Goal: Task Accomplishment & Management: Use online tool/utility

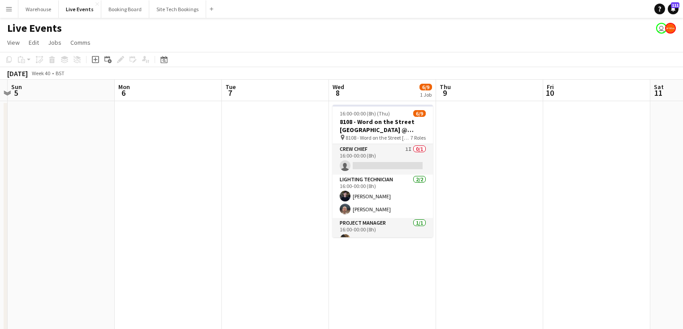
click at [166, 180] on app-date-cell at bounding box center [168, 246] width 107 height 290
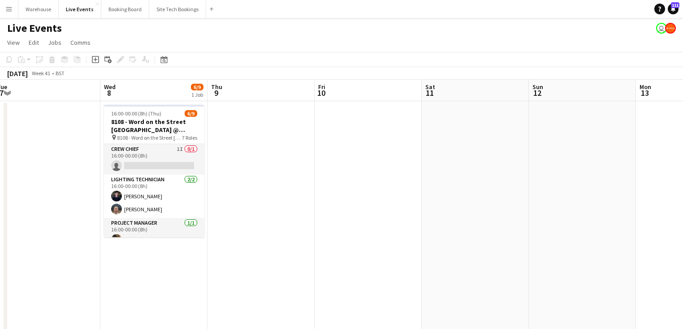
drag, startPoint x: 325, startPoint y: 206, endPoint x: 142, endPoint y: 201, distance: 183.3
click at [142, 201] on app-calendar-viewport "Sat 4 Sun 5 Mon 6 Tue 7 Wed 8 6/9 1 Job Thu 9 Fri 10 Sat 11 Sun 12 Mon 13 Tue 1…" at bounding box center [341, 236] width 683 height 312
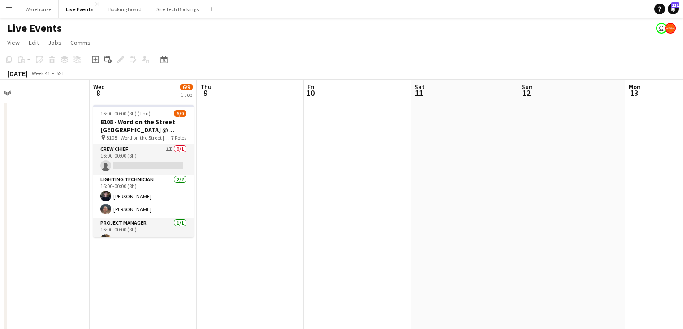
drag, startPoint x: 361, startPoint y: 195, endPoint x: 339, endPoint y: 200, distance: 22.9
click at [368, 196] on app-calendar-viewport "Sun 5 Mon 6 Tue 7 Wed 8 6/9 1 Job Thu 9 Fri 10 Sat 11 Sun 12 Mon 13 Tue 14 Wed …" at bounding box center [341, 236] width 683 height 312
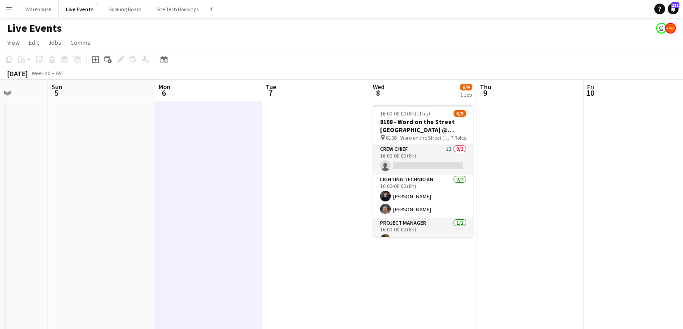
drag, startPoint x: 181, startPoint y: 190, endPoint x: 269, endPoint y: 197, distance: 88.0
click at [364, 204] on app-calendar-viewport "Fri 3 Sat 4 Sun 5 Mon 6 Tue 7 Wed 8 6/9 1 Job Thu 9 Fri 10 Sat 11 Sun 12 Mon 13…" at bounding box center [341, 236] width 683 height 312
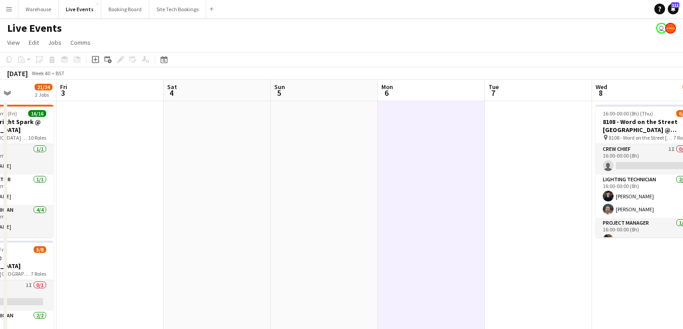
drag, startPoint x: 248, startPoint y: 195, endPoint x: 359, endPoint y: 205, distance: 111.5
click at [426, 207] on app-calendar-viewport "Wed 1 27/31 3 Jobs Thu 2 21/24 2 Jobs Fri 3 Sat 4 Sun 5 Mon 6 Tue 7 Wed 8 6/9 1…" at bounding box center [341, 304] width 683 height 448
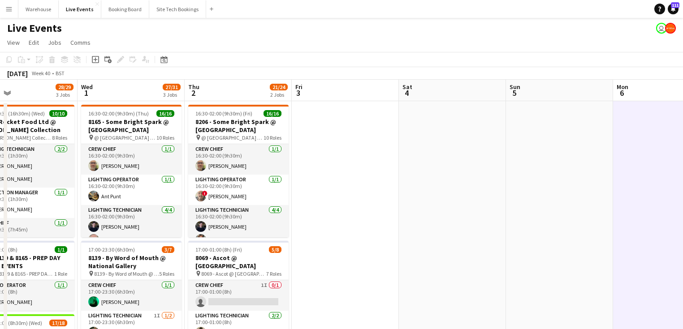
scroll to position [0, 238]
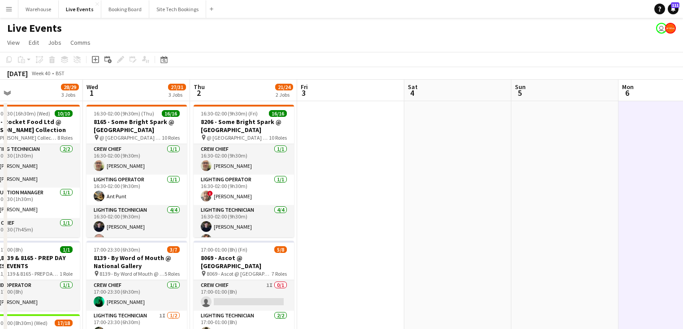
drag, startPoint x: 264, startPoint y: 206, endPoint x: 404, endPoint y: 215, distance: 140.9
click at [404, 215] on app-calendar-viewport "Sun 28 Mon 29 1/1 1 Job Tue 30 28/29 3 Jobs Wed 1 27/31 3 Jobs Thu 2 21/24 2 Jo…" at bounding box center [341, 304] width 683 height 448
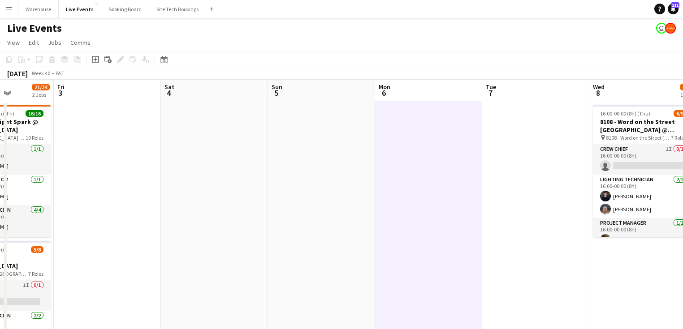
scroll to position [0, 413]
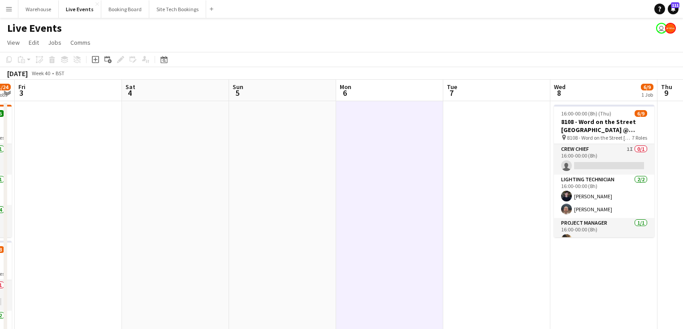
drag, startPoint x: 450, startPoint y: 168, endPoint x: 168, endPoint y: 165, distance: 281.7
click at [168, 165] on app-calendar-viewport "Mon 29 1/1 1 Job Tue 30 28/29 3 Jobs Wed 1 27/31 3 Jobs Thu 2 21/24 2 Jobs Fri …" at bounding box center [341, 304] width 683 height 448
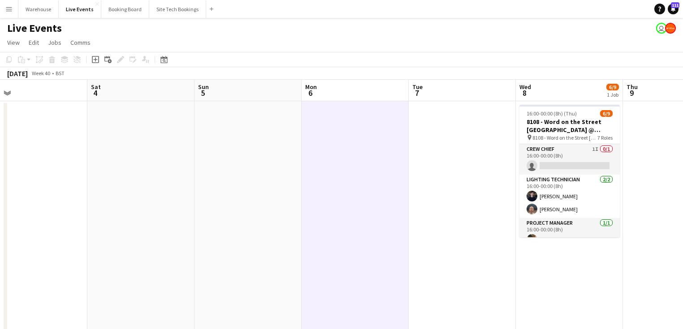
drag, startPoint x: 351, startPoint y: 163, endPoint x: 216, endPoint y: 145, distance: 135.5
click at [254, 155] on app-calendar-viewport "Tue 30 28/29 3 Jobs Wed 1 27/31 3 Jobs Thu 2 21/24 2 Jobs Fri 3 Sat 4 Sun 5 Mon…" at bounding box center [341, 304] width 683 height 448
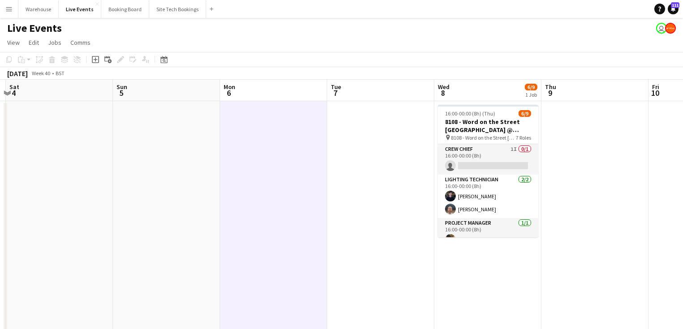
drag, startPoint x: 348, startPoint y: 157, endPoint x: 157, endPoint y: 154, distance: 191.7
click at [218, 160] on app-calendar-viewport "Wed 1 27/31 3 Jobs Thu 2 21/24 2 Jobs Fri 3 Sat 4 Sun 5 Mon 6 Tue 7 Wed 8 6/9 1…" at bounding box center [341, 304] width 683 height 448
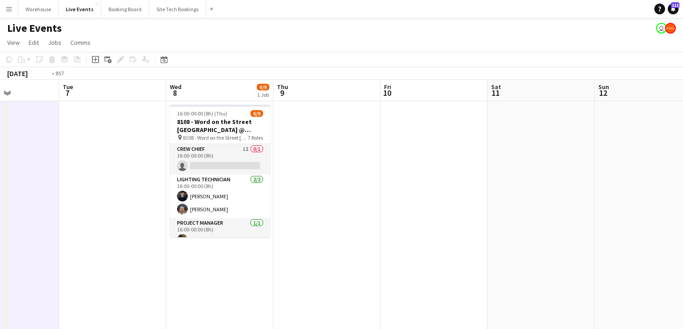
drag, startPoint x: 480, startPoint y: 182, endPoint x: 245, endPoint y: 167, distance: 235.2
click at [228, 168] on app-calendar-viewport "Fri 3 Sat 4 Sun 5 Mon 6 Tue 7 Wed 8 6/9 1 Job Thu 9 Fri 10 Sat 11 Sun 12 Mon 13…" at bounding box center [341, 304] width 683 height 448
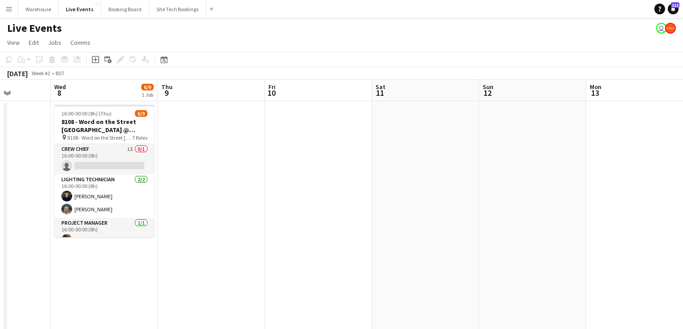
drag, startPoint x: 361, startPoint y: 184, endPoint x: 271, endPoint y: 160, distance: 94.0
click at [238, 168] on app-calendar-viewport "Sun 5 Mon 6 Tue 7 Wed 8 6/9 1 Job Thu 9 Fri 10 Sat 11 Sun 12 Mon 13 Tue 14 Wed …" at bounding box center [341, 304] width 683 height 448
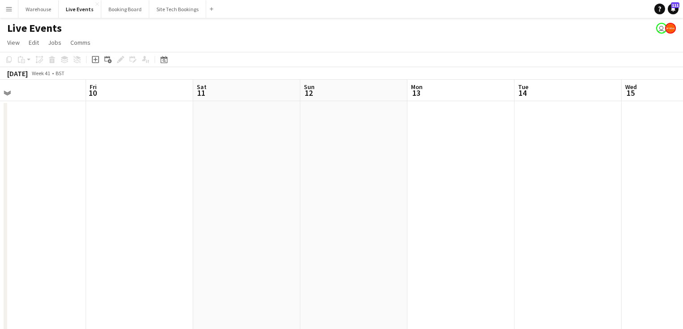
drag, startPoint x: 408, startPoint y: 172, endPoint x: 190, endPoint y: 151, distance: 218.6
click at [249, 159] on app-calendar-viewport "Tue 7 Wed 8 6/9 1 Job Thu 9 Fri 10 Sat 11 Sun 12 Mon 13 Tue 14 Wed 15 Thu 16 Fr…" at bounding box center [341, 304] width 683 height 448
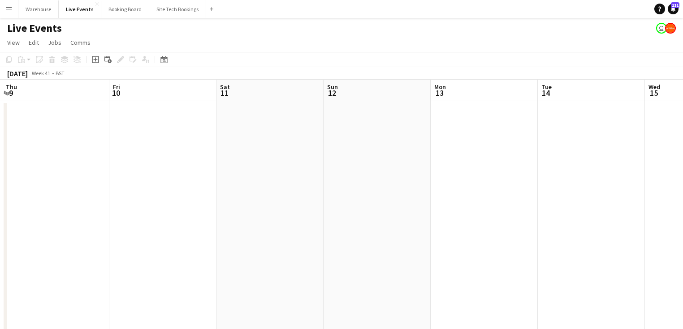
drag, startPoint x: 244, startPoint y: 152, endPoint x: 482, endPoint y: 175, distance: 238.9
click at [477, 175] on app-calendar-viewport "Tue 7 Wed 8 6/9 1 Job Thu 9 Fri 10 Sat 11 Sun 12 Mon 13 Tue 14 Wed 15 Thu 16 Fr…" at bounding box center [341, 304] width 683 height 448
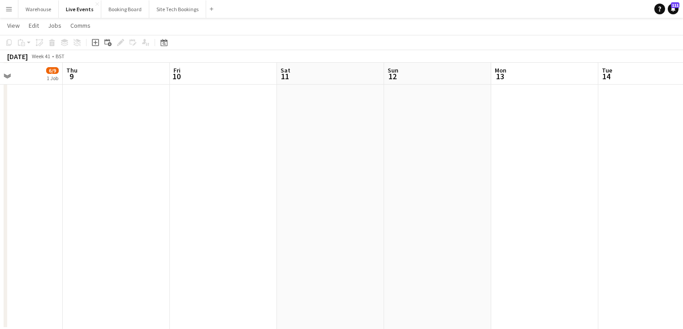
scroll to position [161, 0]
drag, startPoint x: 306, startPoint y: 202, endPoint x: 398, endPoint y: 206, distance: 91.9
click at [369, 205] on app-calendar-viewport "Sun 5 Mon 6 Tue 7 Wed 8 6/9 1 Job Thu 9 Fri 10 Sat 11 Sun 12 Mon 13 Tue 14 Wed …" at bounding box center [341, 120] width 683 height 492
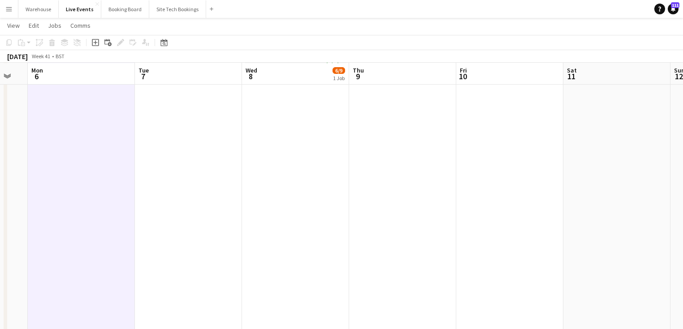
drag, startPoint x: 434, startPoint y: 190, endPoint x: 513, endPoint y: 191, distance: 79.3
click at [481, 191] on app-calendar-viewport "Sat 4 Sun 5 Mon 6 Tue 7 Wed 8 6/9 1 Job Thu 9 Fri 10 Sat 11 Sun 12 Mon 13 Tue 1…" at bounding box center [341, 120] width 683 height 492
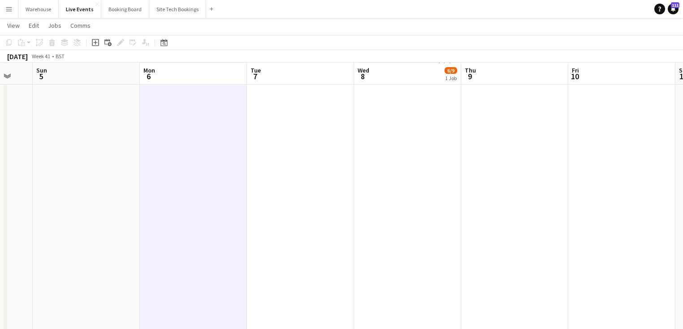
click at [483, 190] on app-calendar-viewport "Thu 2 21/24 2 Jobs Fri 3 Sat 4 Sun 5 Mon 6 Tue 7 Wed 8 6/9 1 Job Thu 9 Fri 10 S…" at bounding box center [341, 120] width 683 height 492
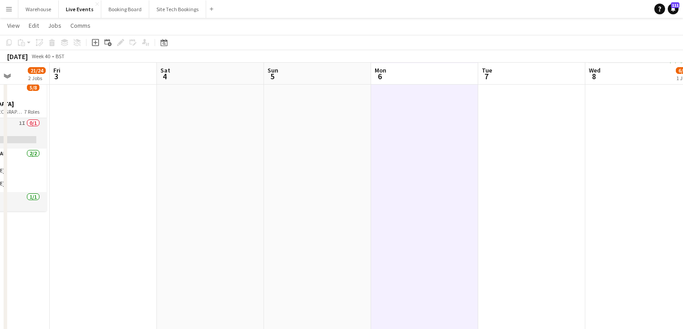
drag, startPoint x: 406, startPoint y: 184, endPoint x: 382, endPoint y: 190, distance: 25.1
click at [432, 184] on app-calendar-viewport "Tue 30 28/29 3 Jobs Wed 1 27/31 3 Jobs Thu 2 21/24 2 Jobs Fri 3 Sat 4 Sun 5 Mon…" at bounding box center [341, 120] width 683 height 492
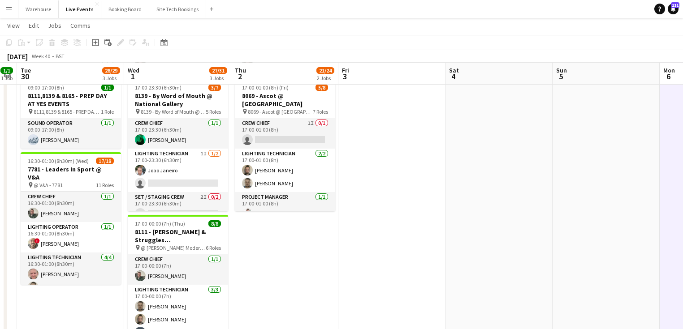
drag, startPoint x: 430, startPoint y: 217, endPoint x: 565, endPoint y: 222, distance: 134.9
click at [593, 221] on app-calendar-viewport "Sun 28 Mon 29 1/1 1 Job Tue 30 28/29 3 Jobs Wed 1 27/31 3 Jobs Thu 2 21/24 2 Jo…" at bounding box center [341, 120] width 683 height 492
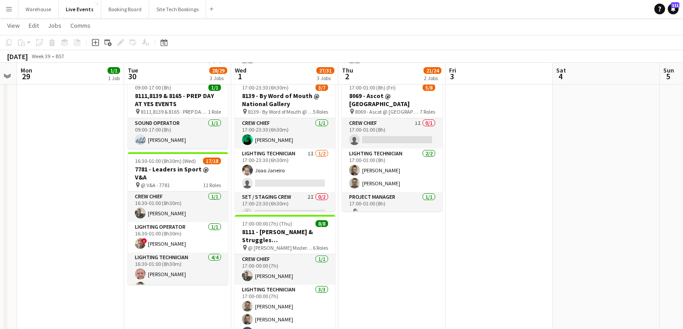
scroll to position [0, 181]
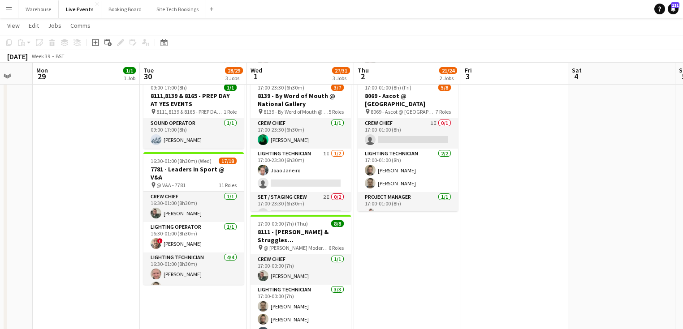
drag, startPoint x: 137, startPoint y: 147, endPoint x: 326, endPoint y: 155, distance: 189.2
click at [326, 155] on app-calendar-viewport "Sat 27 Sun 28 Mon 29 1/1 1 Job Tue 30 28/29 3 Jobs Wed 1 27/31 3 Jobs Thu 2 21/…" at bounding box center [341, 120] width 683 height 492
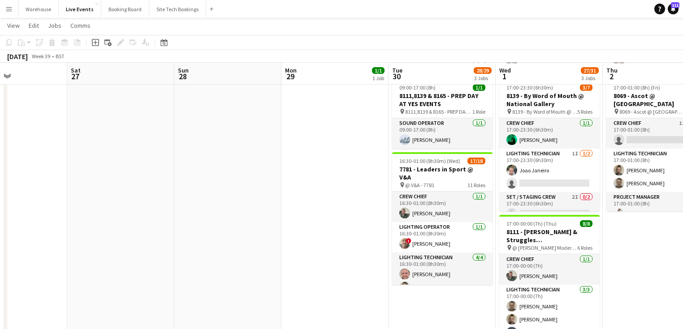
drag, startPoint x: 220, startPoint y: 154, endPoint x: 405, endPoint y: 156, distance: 184.5
click at [399, 156] on app-calendar-viewport "Wed 24 Thu 25 18/19 1 Job Fri 26 Sat 27 Sun 28 Mon 29 1/1 1 Job Tue 30 28/29 3 …" at bounding box center [341, 120] width 683 height 492
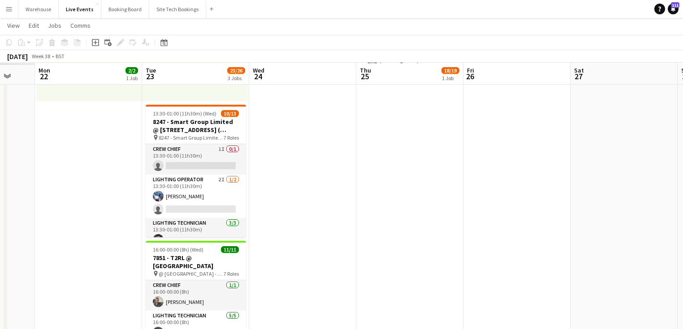
drag, startPoint x: 295, startPoint y: 149, endPoint x: 487, endPoint y: 168, distance: 193.5
click at [487, 168] on app-calendar-viewport "Sat 20 Sun 21 Mon 22 2/2 1 Job Tue 23 23/26 3 Jobs Wed 24 Thu 25 18/19 1 Job Fr…" at bounding box center [341, 133] width 683 height 518
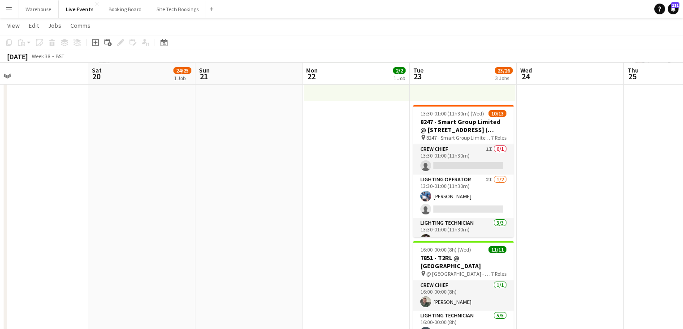
drag, startPoint x: 344, startPoint y: 159, endPoint x: 533, endPoint y: 175, distance: 190.1
click at [533, 175] on app-calendar-viewport "Wed 17 Thu 18 Fri 19 Sat 20 24/25 1 Job Sun 21 Mon 22 2/2 1 Job Tue 23 23/26 3 …" at bounding box center [341, 133] width 683 height 518
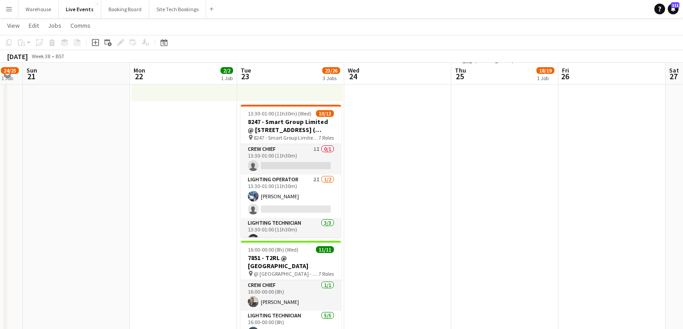
drag, startPoint x: 254, startPoint y: 150, endPoint x: 75, endPoint y: 152, distance: 179.2
click at [75, 152] on app-calendar-viewport "Wed 17 15/15 3 Jobs Thu 18 34/39 4 Jobs Fri 19 Sat 20 24/25 1 Job Sun 21 Mon 22…" at bounding box center [341, 188] width 683 height 628
drag, startPoint x: 416, startPoint y: 165, endPoint x: 228, endPoint y: 145, distance: 189.2
click at [244, 150] on app-calendar-viewport "Wed 17 15/15 3 Jobs Thu 18 34/39 4 Jobs Fri 19 Sat 20 24/25 1 Job Sun 21 Mon 22…" at bounding box center [341, 188] width 683 height 628
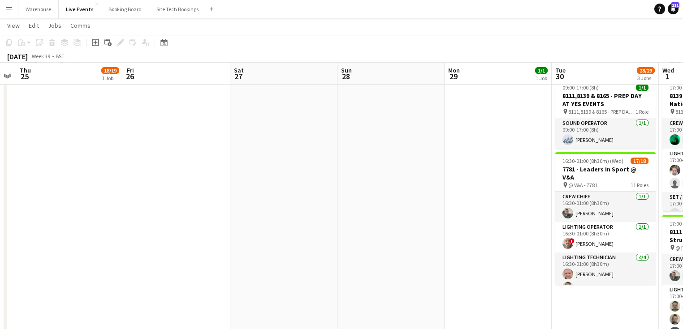
click at [161, 157] on app-calendar-viewport "Sun 21 Mon 22 2/2 1 Job Tue 23 23/26 3 Jobs Wed 24 Thu 25 18/19 1 Job Fri 26 Sa…" at bounding box center [341, 188] width 683 height 628
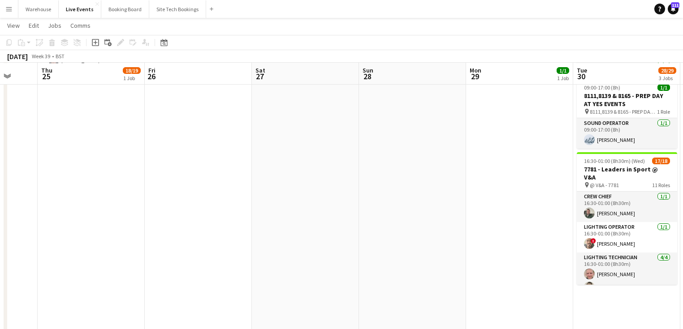
click at [183, 138] on app-calendar-viewport "Sun 21 Mon 22 2/2 1 Job Tue 23 23/26 3 Jobs Wed 24 Thu 25 18/19 1 Job Fri 26 Sa…" at bounding box center [341, 188] width 683 height 628
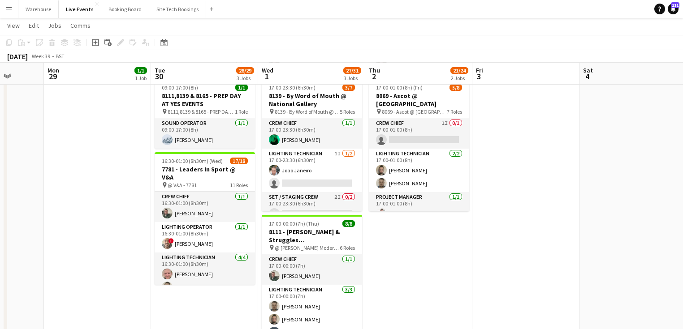
drag, startPoint x: 574, startPoint y: 241, endPoint x: 361, endPoint y: 218, distance: 213.6
click at [364, 220] on app-calendar-viewport "Thu 25 18/19 1 Job Fri 26 Sat 27 Sun 28 Mon 29 1/1 1 Job Tue 30 28/29 3 Jobs We…" at bounding box center [341, 188] width 683 height 628
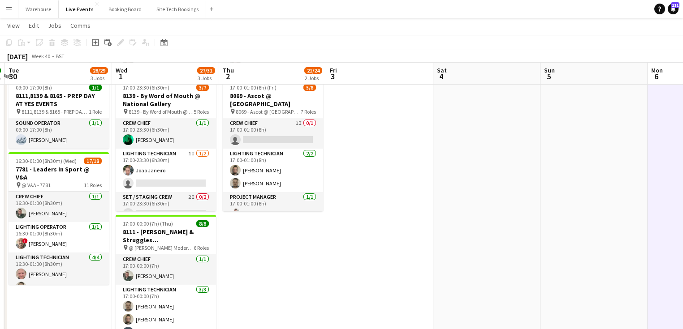
drag, startPoint x: 519, startPoint y: 163, endPoint x: 307, endPoint y: 172, distance: 212.0
click at [313, 174] on app-calendar-viewport "Sat 27 Sun 28 Mon 29 1/1 1 Job Tue 30 28/29 3 Jobs Wed 1 27/31 3 Jobs Thu 2 21/…" at bounding box center [341, 188] width 683 height 628
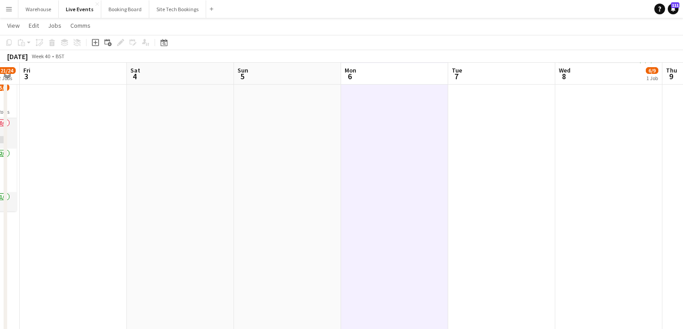
drag, startPoint x: 387, startPoint y: 188, endPoint x: 208, endPoint y: 190, distance: 179.2
click at [208, 190] on app-calendar-viewport "Tue 30 28/29 3 Jobs Wed 1 27/31 3 Jobs Thu 2 21/24 2 Jobs Fri 3 Sat 4 Sun 5 Mon…" at bounding box center [341, 188] width 683 height 628
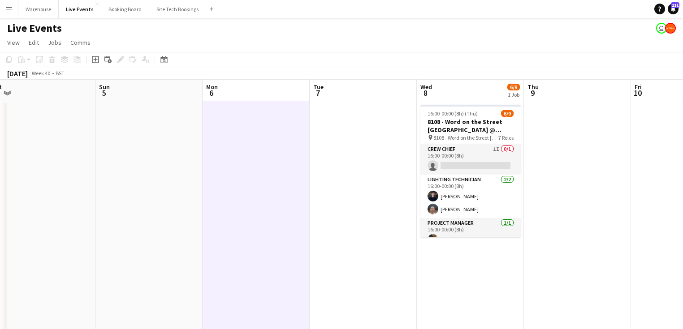
scroll to position [0, 331]
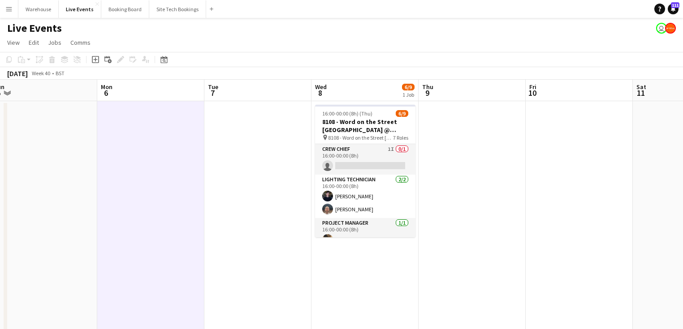
drag, startPoint x: 327, startPoint y: 226, endPoint x: 189, endPoint y: 214, distance: 138.0
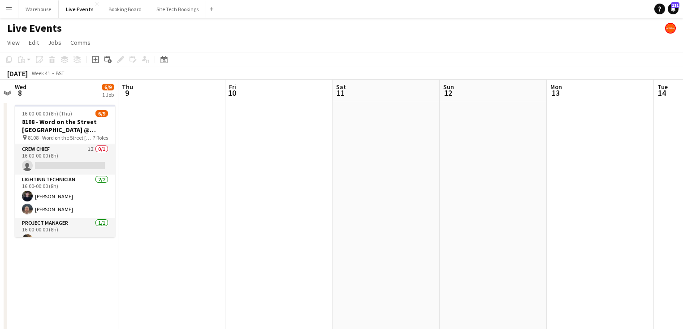
drag, startPoint x: 533, startPoint y: 223, endPoint x: 204, endPoint y: 210, distance: 329.0
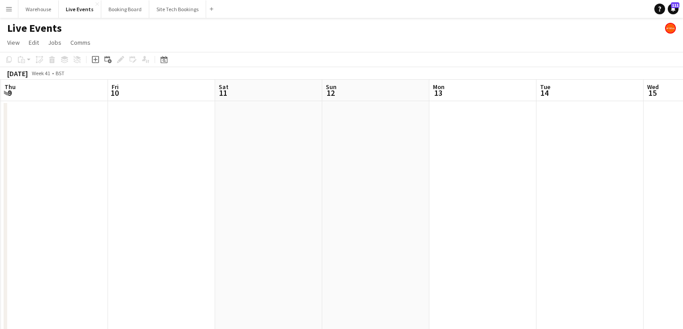
drag, startPoint x: 383, startPoint y: 206, endPoint x: 204, endPoint y: 199, distance: 178.9
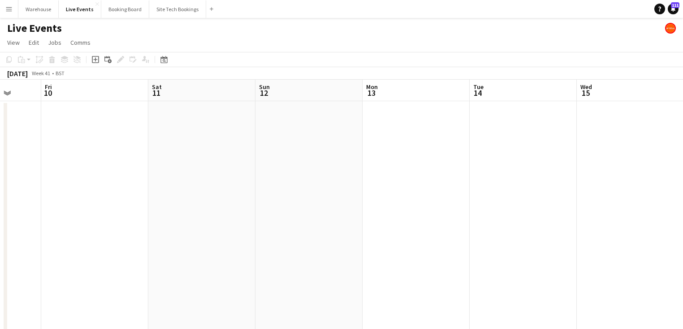
drag, startPoint x: 401, startPoint y: 207, endPoint x: 220, endPoint y: 189, distance: 181.8
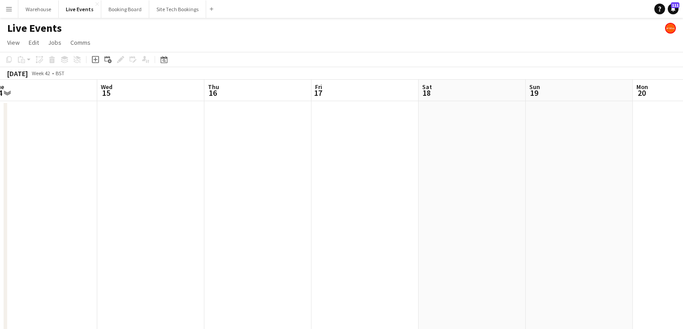
drag, startPoint x: 266, startPoint y: 204, endPoint x: 134, endPoint y: 192, distance: 132.7
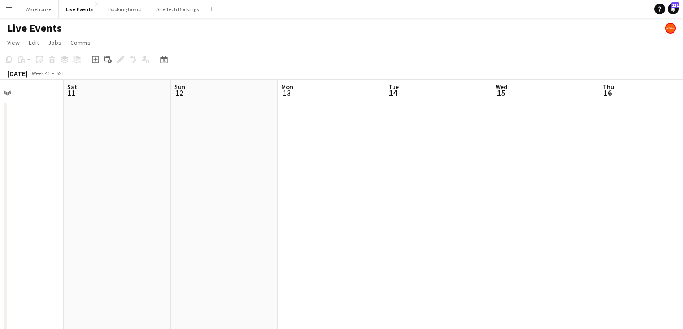
drag
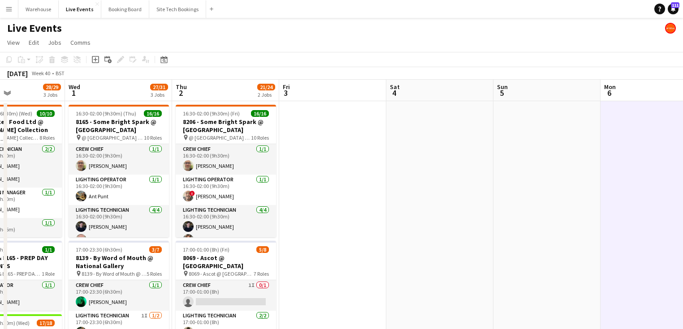
scroll to position [0, 199]
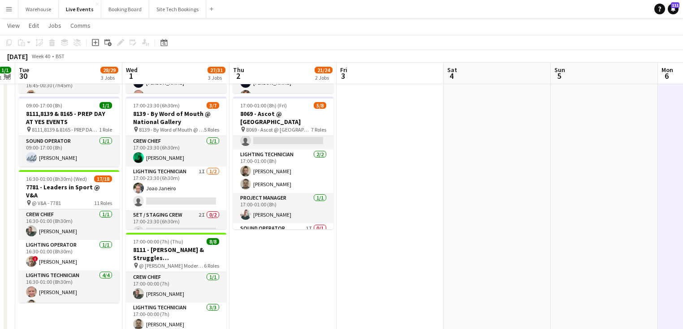
scroll to position [0, 0]
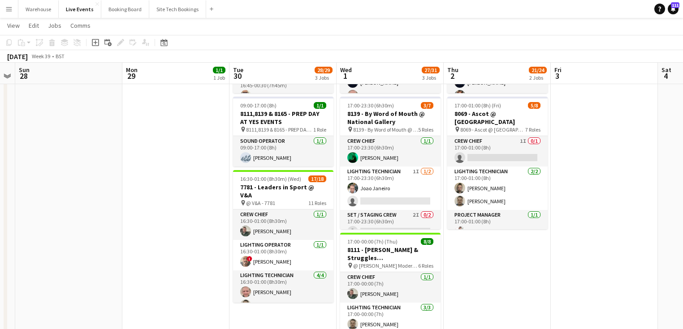
click at [500, 272] on app-calendar-viewport "Fri 26 Sat 27 Sun 28 Mon 29 1/1 1 Job Tue 30 28/29 3 Jobs Wed 1 27/31 3 Jobs Th…" at bounding box center [341, 206] width 683 height 628
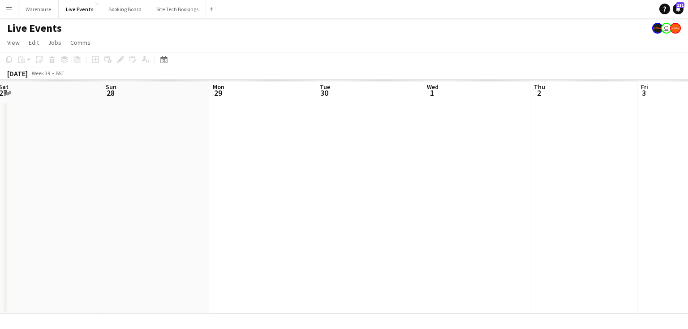
drag, startPoint x: 168, startPoint y: 189, endPoint x: 373, endPoint y: 191, distance: 205.1
click at [409, 184] on app-calendar-viewport "Fri 26 Sat 27 Sun 28 Mon 29 Tue 30 Wed 1 Thu 2 Fri 3 Sat 4 Sun 5 Mon 6 Tue 7" at bounding box center [344, 197] width 688 height 234
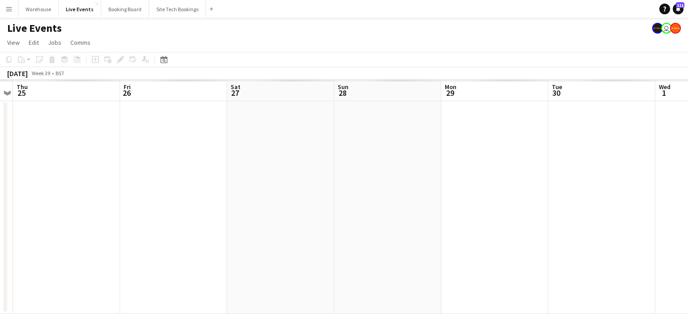
drag, startPoint x: 247, startPoint y: 197, endPoint x: 434, endPoint y: 191, distance: 187.3
click at [429, 191] on app-calendar-viewport "Tue 23 Wed 24 Thu 25 Fri 26 Sat 27 Sun 28 Mon 29 Tue 30 Wed 1 Thu 2 Fri 3 Sat 4" at bounding box center [344, 197] width 688 height 234
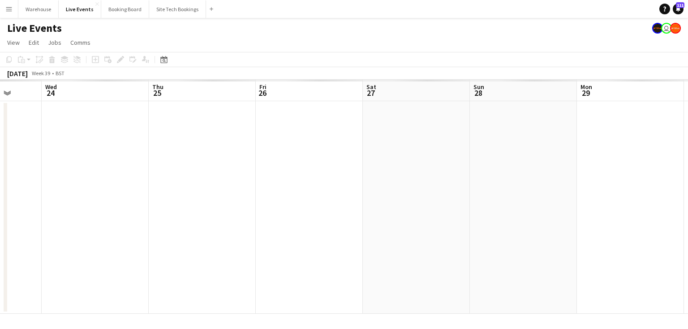
drag, startPoint x: 211, startPoint y: 197, endPoint x: 427, endPoint y: 194, distance: 216.3
click at [407, 192] on app-calendar-viewport "Sun 21 Mon 22 Tue 23 Wed 24 Thu 25 Fri 26 Sat 27 Sun 28 Mon 29 Tue 30 Wed 1 Thu…" at bounding box center [344, 197] width 688 height 234
drag, startPoint x: 217, startPoint y: 201, endPoint x: 369, endPoint y: 194, distance: 152.0
click at [369, 194] on app-calendar-viewport "Fri 19 Sat 20 Sun 21 Mon 22 Tue 23 Wed 24 Thu 25 Fri 26 Sat 27 Sun 28 Mon 29 Tu…" at bounding box center [344, 197] width 688 height 234
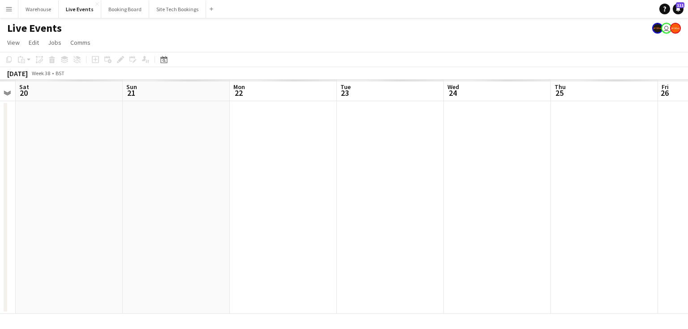
drag, startPoint x: 242, startPoint y: 199, endPoint x: 375, endPoint y: 198, distance: 133.0
click at [372, 197] on app-calendar-viewport "Thu 18 Fri 19 Sat 20 Sun 21 Mon 22 Tue 23 Wed 24 Thu 25 Fri 26 Sat 27 Sun 28 Mo…" at bounding box center [344, 197] width 688 height 234
drag, startPoint x: 184, startPoint y: 192, endPoint x: 376, endPoint y: 195, distance: 192.2
click at [364, 193] on app-calendar-viewport "Tue 16 Wed 17 Thu 18 Fri 19 Sat 20 Sun 21 Mon 22 Tue 23 Wed 24 Thu 25 Fri 26 Sa…" at bounding box center [344, 197] width 688 height 234
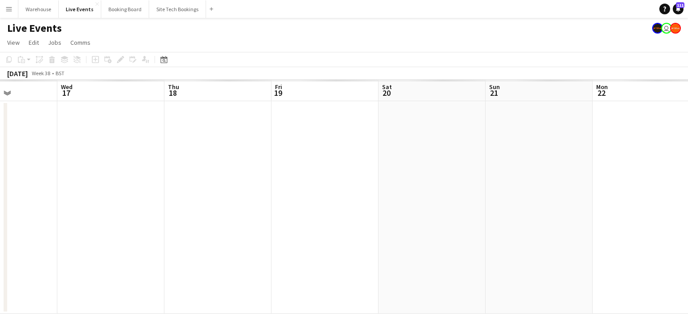
drag, startPoint x: 201, startPoint y: 195, endPoint x: 367, endPoint y: 198, distance: 166.2
click at [367, 198] on app-calendar-viewport "Sun 14 Mon 15 Tue 16 Wed 17 Thu 18 Fri 19 Sat 20 Sun 21 Mon 22 Tue 23 Wed 24 Th…" at bounding box center [344, 197] width 688 height 234
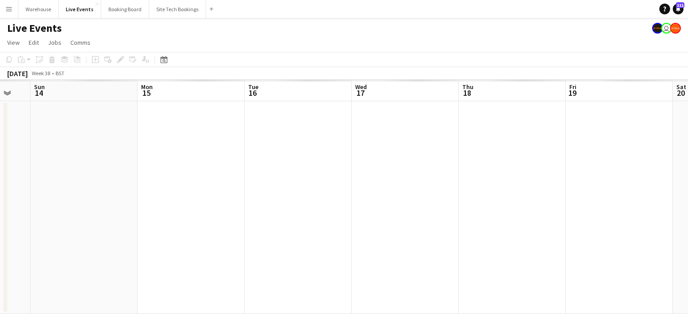
drag, startPoint x: 238, startPoint y: 196, endPoint x: 377, endPoint y: 193, distance: 138.9
click at [394, 190] on app-calendar-viewport "Fri 12 Sat 13 Sun 14 Mon 15 Tue 16 Wed 17 Thu 18 Fri 19 Sat 20 Sun 21 Mon 22 Tu…" at bounding box center [344, 197] width 688 height 234
drag, startPoint x: 248, startPoint y: 193, endPoint x: 370, endPoint y: 192, distance: 121.8
click at [388, 191] on app-calendar-viewport "Thu 11 Fri 12 Sat 13 Sun 14 Mon 15 Tue 16 Wed 17 Thu 18 Fri 19 Sat 20 Sun 21 Mo…" at bounding box center [344, 197] width 688 height 234
drag, startPoint x: 208, startPoint y: 188, endPoint x: 412, endPoint y: 186, distance: 204.2
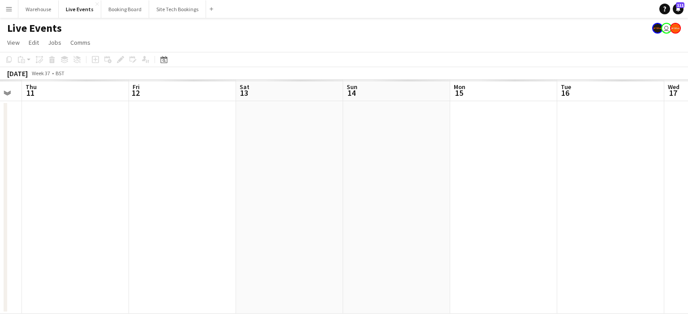
click at [412, 186] on app-calendar-viewport "Tue 9 Wed 10 Thu 11 Fri 12 Sat 13 Sun 14 Mon 15 Tue 16 Wed 17 Thu 18 Fri 19 Sat…" at bounding box center [344, 197] width 688 height 234
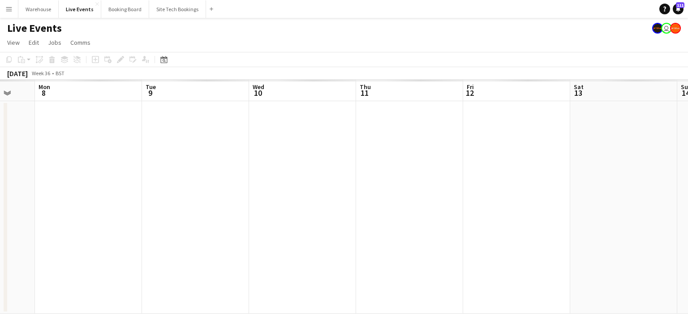
drag, startPoint x: 297, startPoint y: 185, endPoint x: 397, endPoint y: 180, distance: 100.4
click at [379, 181] on app-calendar-viewport "Sat 6 Sun 7 Mon 8 Tue 9 Wed 10 Thu 11 Fri 12 Sat 13 Sun 14 Mon 15 Tue 16 Wed 17" at bounding box center [344, 197] width 688 height 234
click at [400, 182] on app-calendar-viewport "Fri 5 Sat 6 Sun 7 Mon 8 Tue 9 Wed 10 Thu 11 Fri 12 Sat 13 Sun 14 Mon 15 Tue 16" at bounding box center [344, 197] width 688 height 234
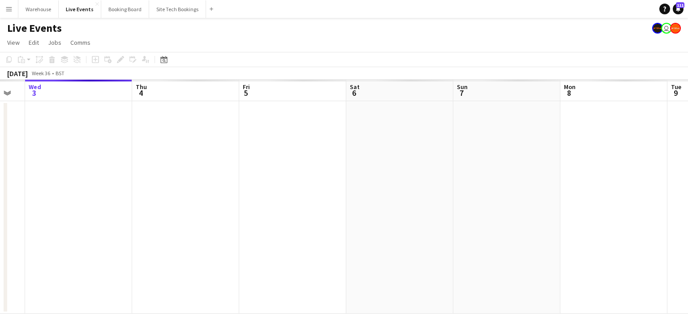
drag, startPoint x: 361, startPoint y: 178, endPoint x: 312, endPoint y: 179, distance: 49.3
click at [404, 179] on app-calendar-viewport "Mon 1 Tue 2 Wed 3 Thu 4 Fri 5 Sat 6 Sun 7 Mon 8 Tue 9 Wed 10 Thu 11 Fri 12" at bounding box center [344, 197] width 688 height 234
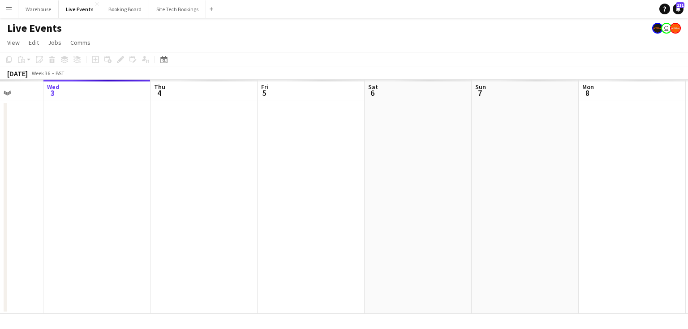
click at [421, 170] on app-calendar-viewport "Sun 31 Mon 1 Tue 2 Wed 3 Thu 4 Fri 5 Sat 6 Sun 7 Mon 8 Tue 9 Wed 10 Thu 11" at bounding box center [344, 197] width 688 height 234
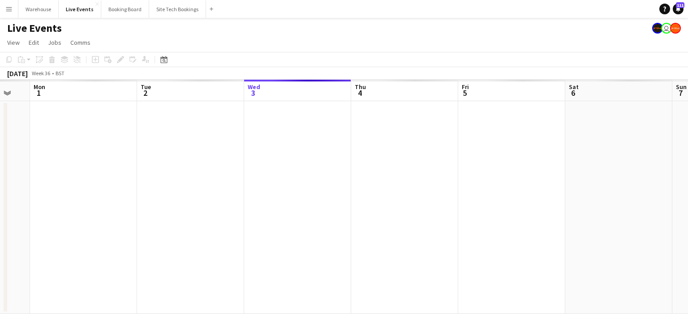
drag, startPoint x: 251, startPoint y: 166, endPoint x: 403, endPoint y: 172, distance: 152.4
click at [385, 172] on app-calendar-viewport "Sat 30 Sun 31 Mon 1 Tue 2 Wed 3 Thu 4 Fri 5 Sat 6 Sun 7 Mon 8 Tue 9 Wed 10" at bounding box center [344, 197] width 688 height 234
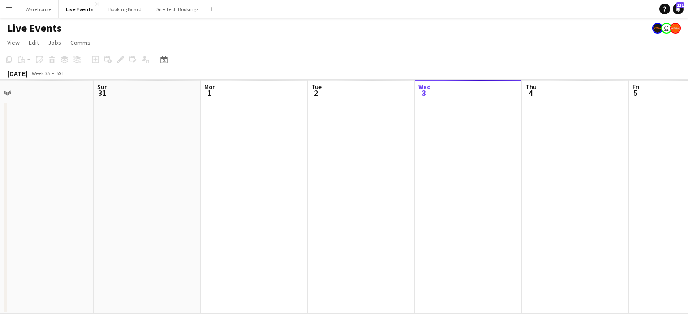
drag, startPoint x: 336, startPoint y: 174, endPoint x: 394, endPoint y: 174, distance: 57.3
click at [408, 174] on app-calendar-viewport "Thu 28 Fri 29 Sat 30 Sun 31 Mon 1 Tue 2 Wed 3 Thu 4 Fri 5 Sat 6 Sun 7 Mon 8" at bounding box center [344, 197] width 688 height 234
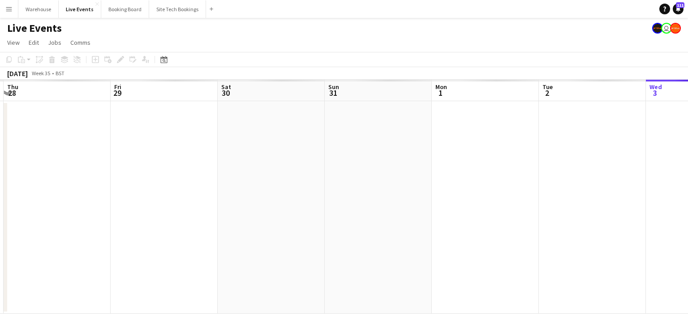
drag, startPoint x: 185, startPoint y: 154, endPoint x: 401, endPoint y: 135, distance: 217.1
click at [365, 148] on app-calendar-viewport "Tue 26 Wed 27 Thu 28 Fri 29 Sat 30 Sun 31 Mon 1 Tue 2 Wed 3 Thu 4 Fri 5 Sat 6" at bounding box center [344, 197] width 688 height 234
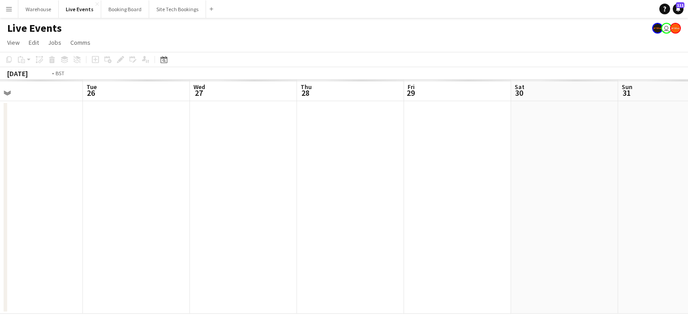
drag, startPoint x: 167, startPoint y: 157, endPoint x: 421, endPoint y: 177, distance: 255.2
click at [446, 179] on app-calendar-viewport "Sun 24 Mon 25 Tue 26 Wed 27 Thu 28 Fri 29 Sat 30 Sun 31 Mon 1 Tue 2 Wed 3 Thu 4" at bounding box center [344, 197] width 688 height 234
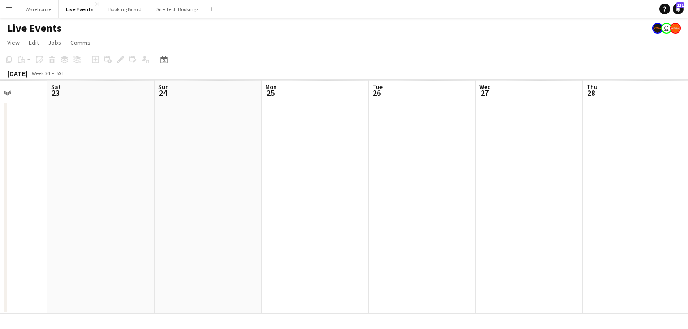
drag, startPoint x: 245, startPoint y: 193, endPoint x: 468, endPoint y: 194, distance: 222.6
click at [460, 193] on app-calendar-viewport "Thu 21 Fri 22 Sat 23 Sun 24 Mon 25 Tue 26 Wed 27 Thu 28 Fri 29 Sat 30 Sun 31 Mo…" at bounding box center [344, 197] width 688 height 234
drag, startPoint x: 325, startPoint y: 201, endPoint x: 407, endPoint y: 211, distance: 82.1
click at [453, 202] on app-calendar-viewport "Sun 17 Mon 18 Tue 19 Wed 20 Thu 21 Fri 22 Sat 23 Sun 24 Mon 25 Tue 26 Wed 27 Th…" at bounding box center [344, 197] width 688 height 234
drag, startPoint x: 400, startPoint y: 201, endPoint x: 63, endPoint y: 175, distance: 338.2
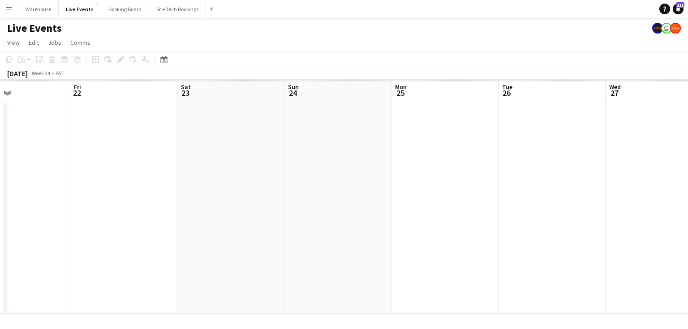
click at [107, 183] on app-calendar-viewport "Mon 18 Tue 19 Wed 20 Thu 21 Fri 22 Sat 23 Sun 24 Mon 25 Tue 26 Wed 27 Thu 28 Fr…" at bounding box center [344, 197] width 688 height 234
click at [79, 8] on button "Live Events Close" at bounding box center [80, 8] width 43 height 17
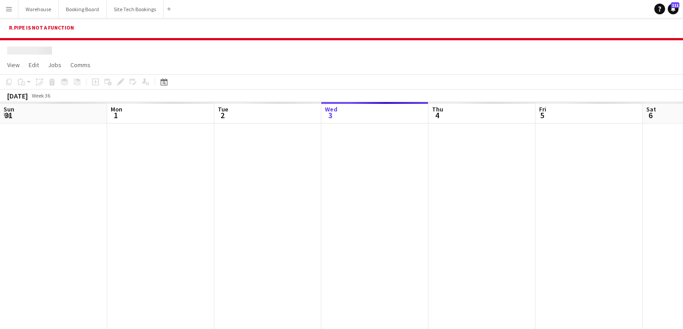
scroll to position [0, 214]
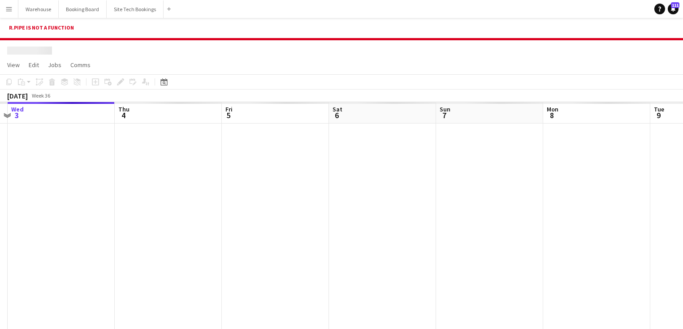
drag, startPoint x: 292, startPoint y: 206, endPoint x: 127, endPoint y: 206, distance: 165.3
click at [153, 206] on app-calendar-viewport "Sun 31 Mon 1 Tue 2 Wed 3 Thu 4 Fri 5 Sat 6 Sun 7 Mon 8 Tue 9 Wed 10 Thu 11" at bounding box center [341, 219] width 683 height 234
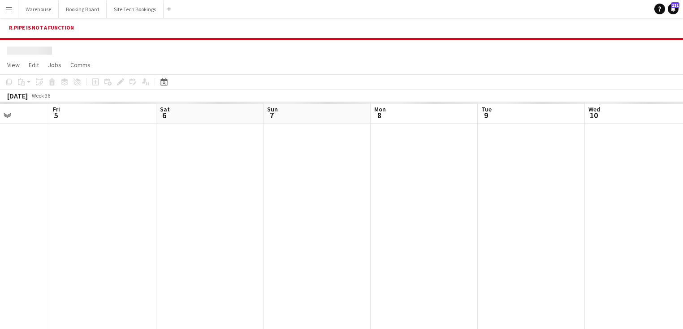
drag, startPoint x: 335, startPoint y: 216, endPoint x: 107, endPoint y: 205, distance: 228.2
click at [142, 210] on app-calendar-viewport "Tue 2 Wed 3 Thu 4 Fri 5 Sat 6 Sun 7 Mon 8 Tue 9 Wed 10 Thu 11 Fri 12 Sat 13" at bounding box center [341, 219] width 683 height 234
drag, startPoint x: 364, startPoint y: 211, endPoint x: 156, endPoint y: 193, distance: 208.1
click at [156, 193] on app-calendar-viewport "Thu 4 Fri 5 Sat 6 Sun 7 Mon 8 Tue 9 Wed 10 Thu 11 Fri 12 Sat 13 Sun 14 Mon 15" at bounding box center [341, 219] width 683 height 234
drag, startPoint x: 184, startPoint y: 177, endPoint x: 150, endPoint y: 166, distance: 35.4
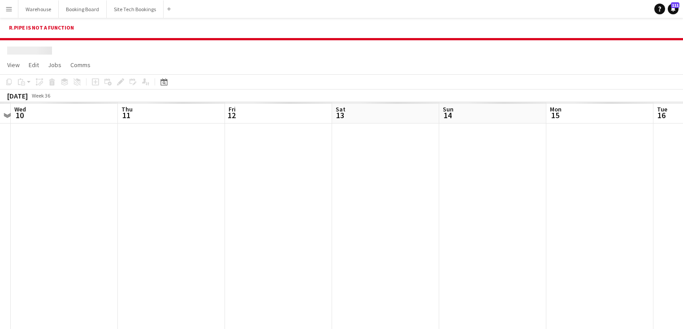
click at [150, 172] on app-calendar-viewport "Sat 6 Sun 7 Mon 8 Tue 9 Wed 10 Thu 11 Fri 12 Sat 13 Sun 14 Mon 15 Tue 16 Wed 17" at bounding box center [341, 219] width 683 height 234
drag, startPoint x: 354, startPoint y: 175, endPoint x: 104, endPoint y: 164, distance: 249.7
click at [134, 168] on app-calendar-viewport "Wed 10 Thu 11 Fri 12 Sat 13 Sun 14 Mon 15 Tue 16 Wed 17 Thu 18 Fri 19 Sat 20 Su…" at bounding box center [341, 219] width 683 height 234
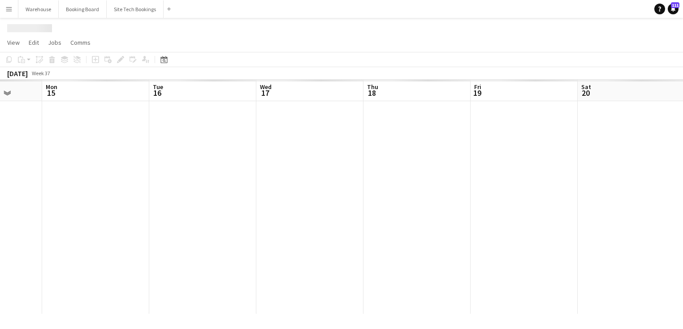
scroll to position [0, 0]
